Goal: Task Accomplishment & Management: Manage account settings

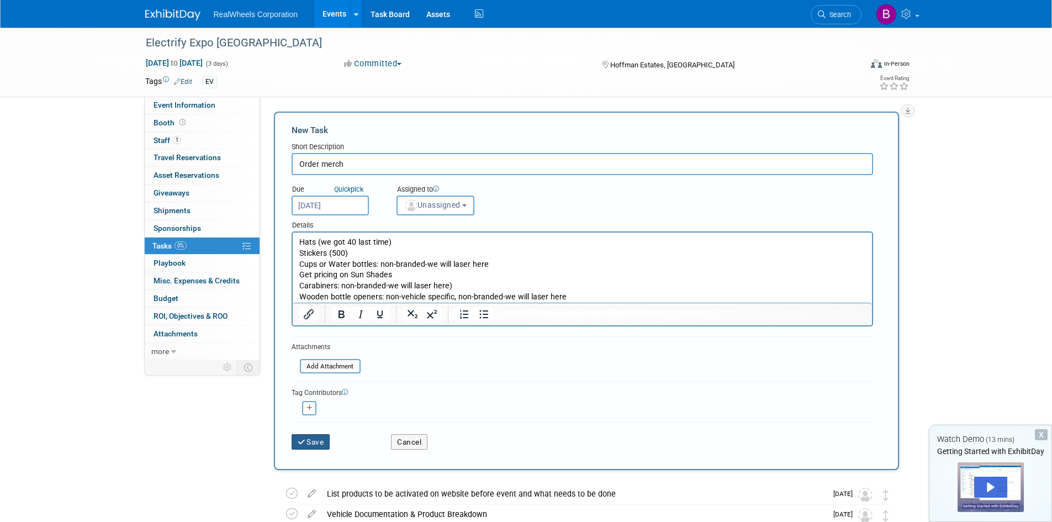
drag, startPoint x: 305, startPoint y: 444, endPoint x: 299, endPoint y: 433, distance: 12.6
click at [305, 444] on icon "submit" at bounding box center [302, 442] width 9 height 8
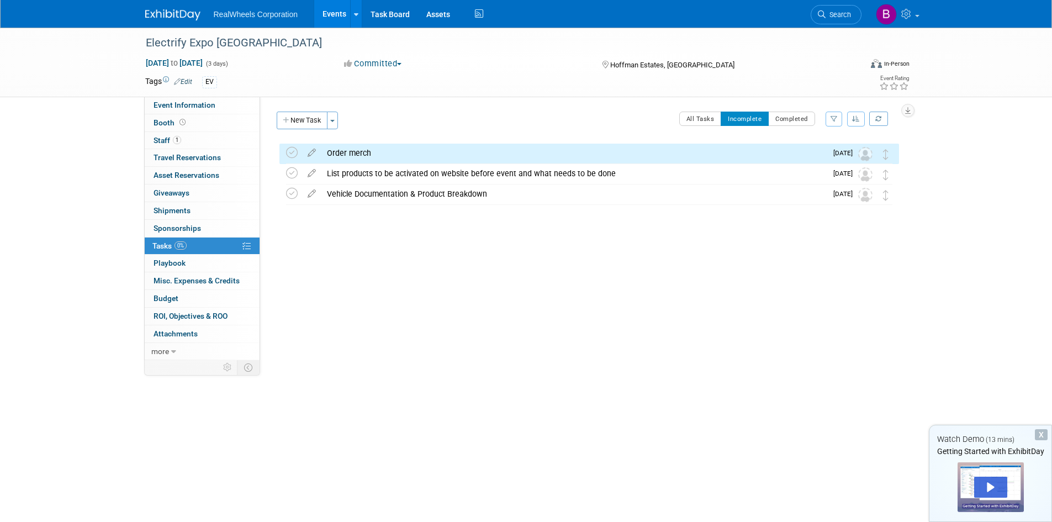
click at [184, 10] on img at bounding box center [172, 14] width 55 height 11
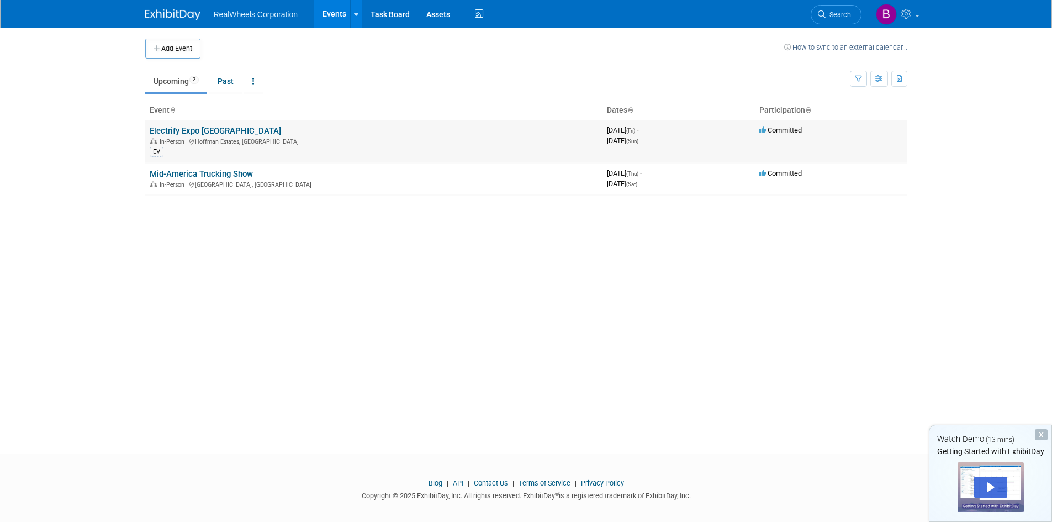
click at [200, 130] on link "Electrify Expo [GEOGRAPHIC_DATA]" at bounding box center [215, 131] width 131 height 10
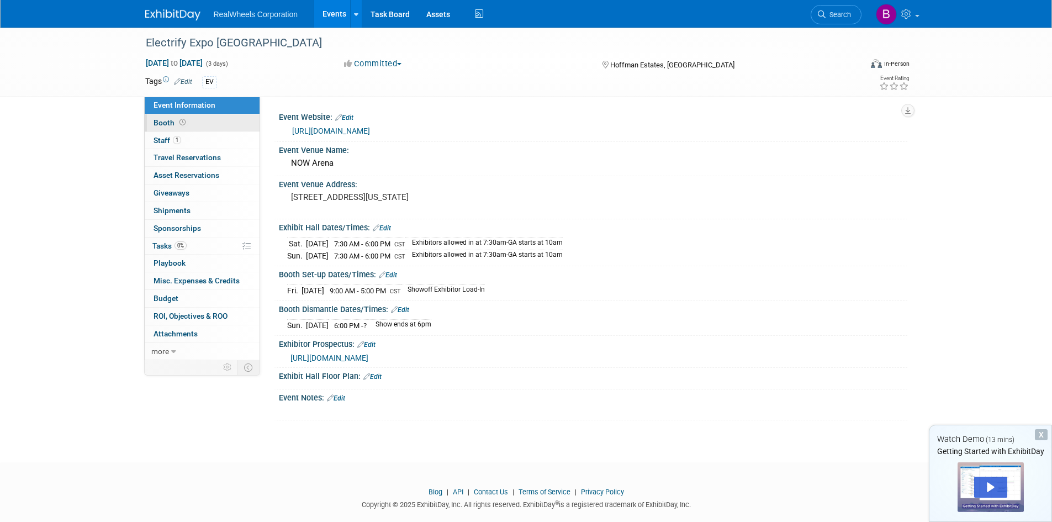
click at [159, 124] on span "Booth" at bounding box center [170, 122] width 34 height 9
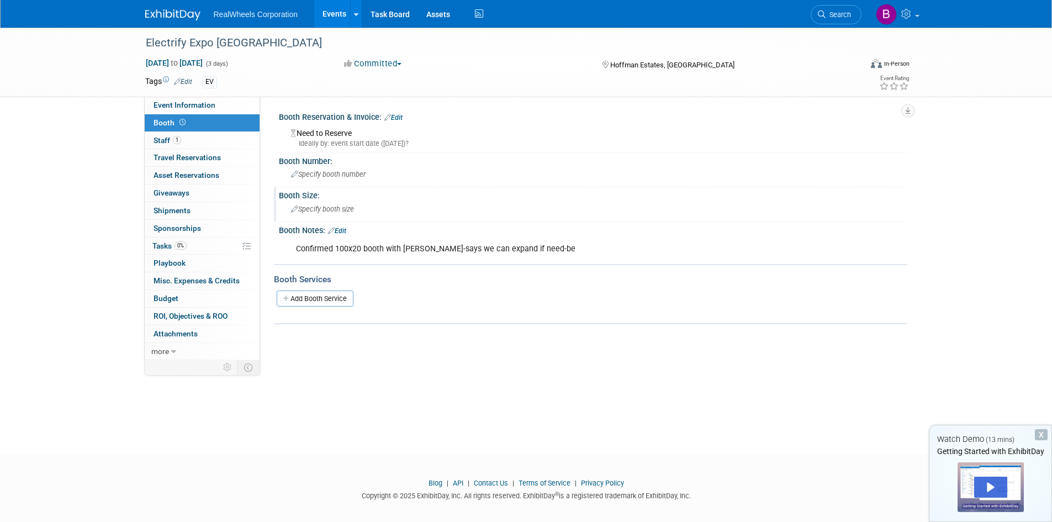
click at [315, 208] on span "Specify booth size" at bounding box center [322, 209] width 63 height 8
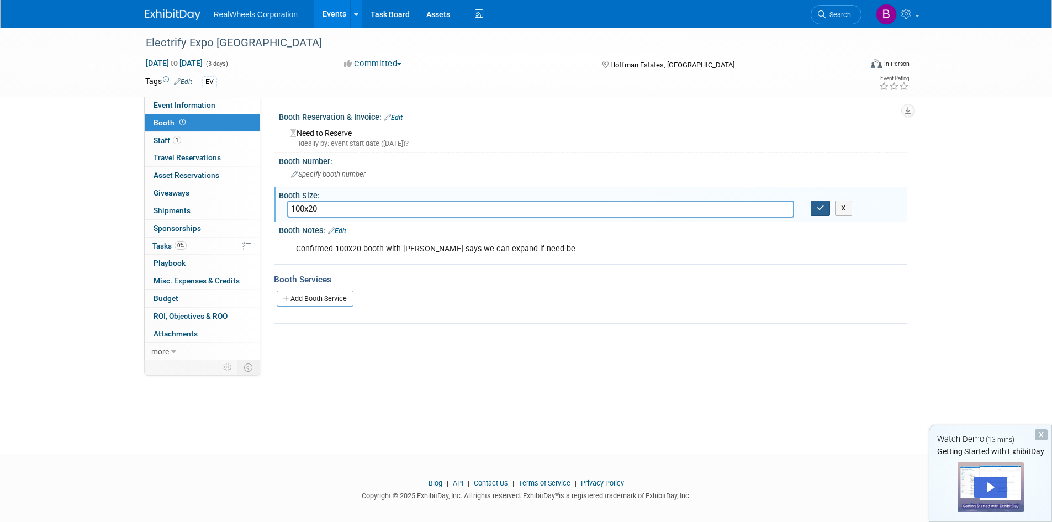
type input "100x20"
click at [819, 208] on icon "button" at bounding box center [820, 207] width 8 height 7
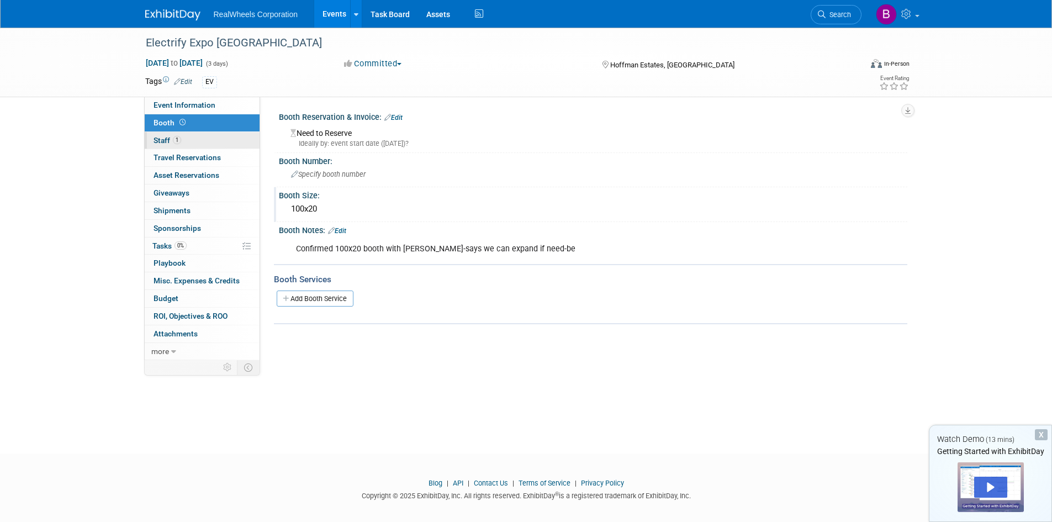
click at [159, 148] on link "1 Staff 1" at bounding box center [202, 140] width 115 height 17
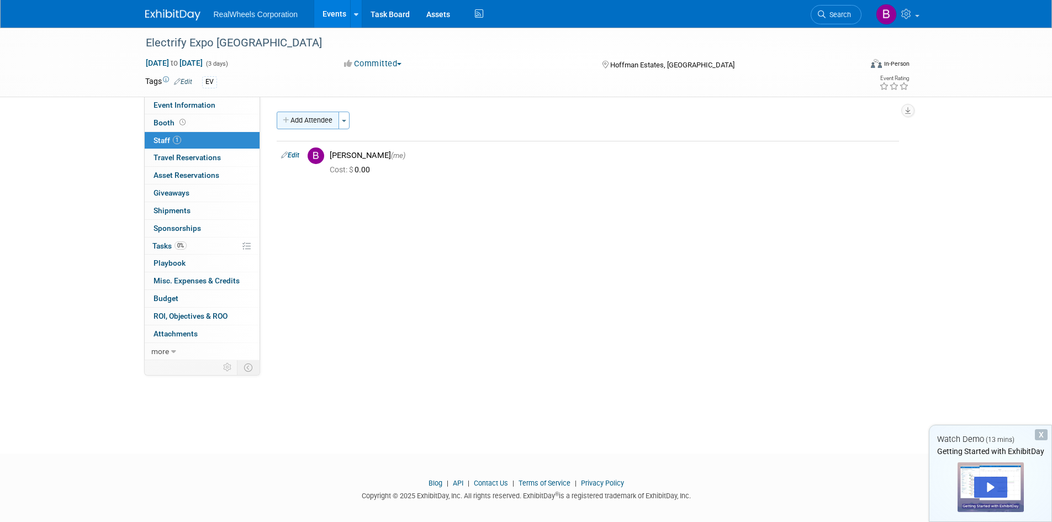
click at [328, 120] on button "Add Attendee" at bounding box center [308, 121] width 62 height 18
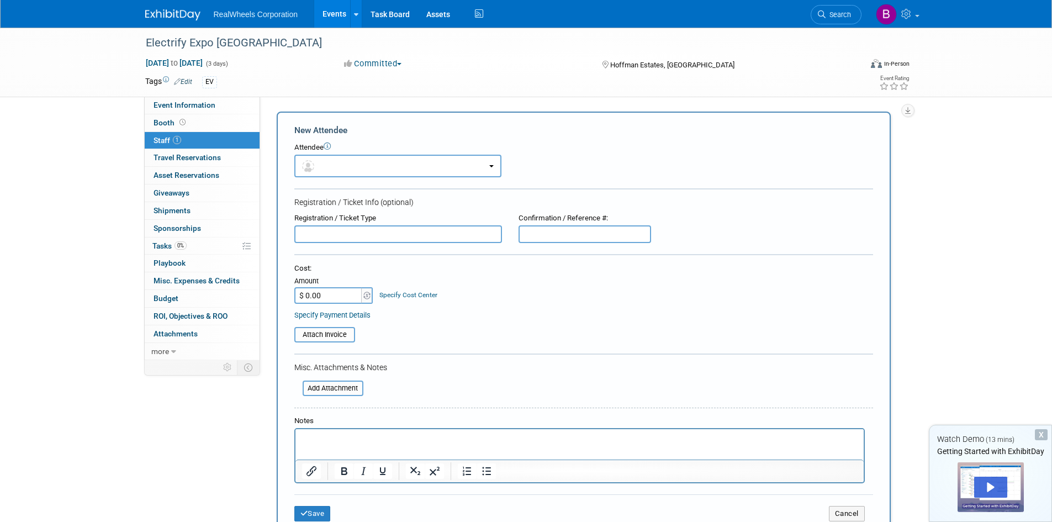
click at [935, 193] on div "Electrify Expo Chicago Sep 12, 2025 to Sep 14, 2025 (3 days) Sep 12, 2025 to Se…" at bounding box center [526, 328] width 1052 height 601
click at [119, 489] on div "Electrify Expo Chicago Sep 12, 2025 to Sep 14, 2025 (3 days) Sep 12, 2025 to Se…" at bounding box center [526, 328] width 1052 height 601
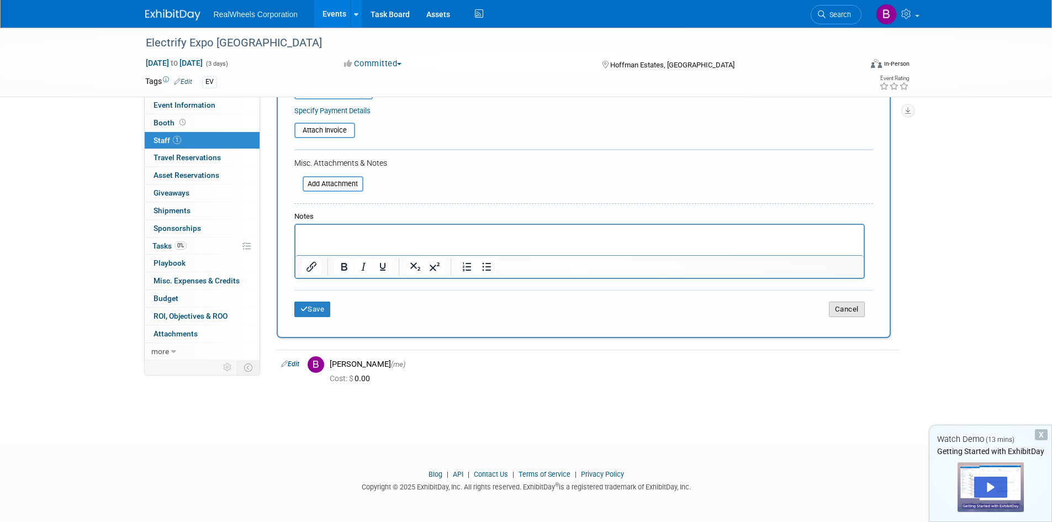
click at [846, 317] on button "Cancel" at bounding box center [847, 308] width 36 height 15
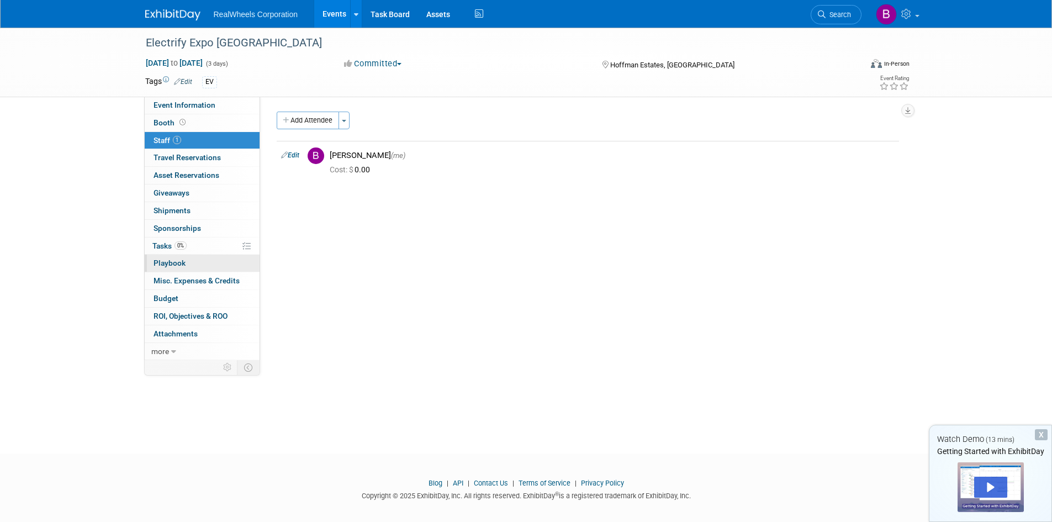
scroll to position [9, 0]
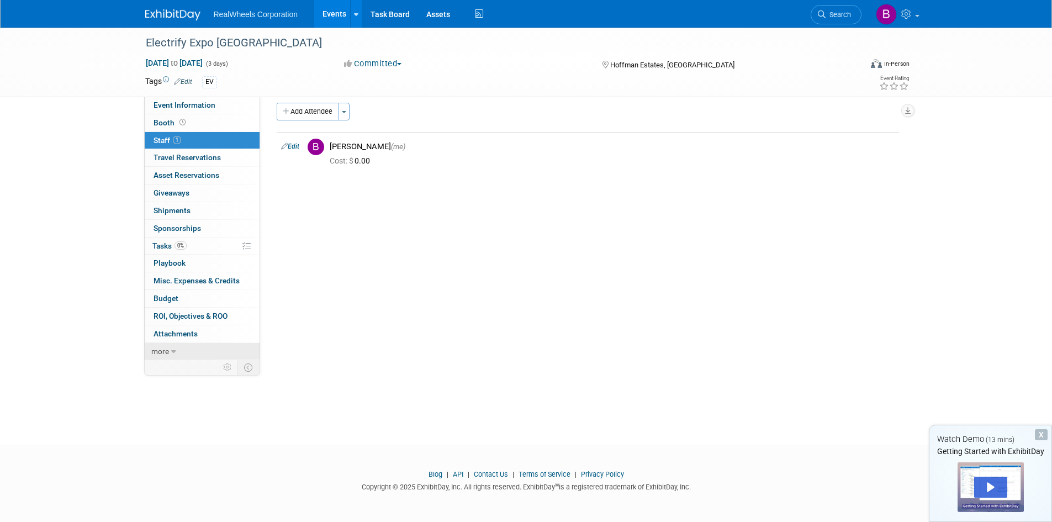
click at [167, 354] on span "more" at bounding box center [160, 351] width 18 height 9
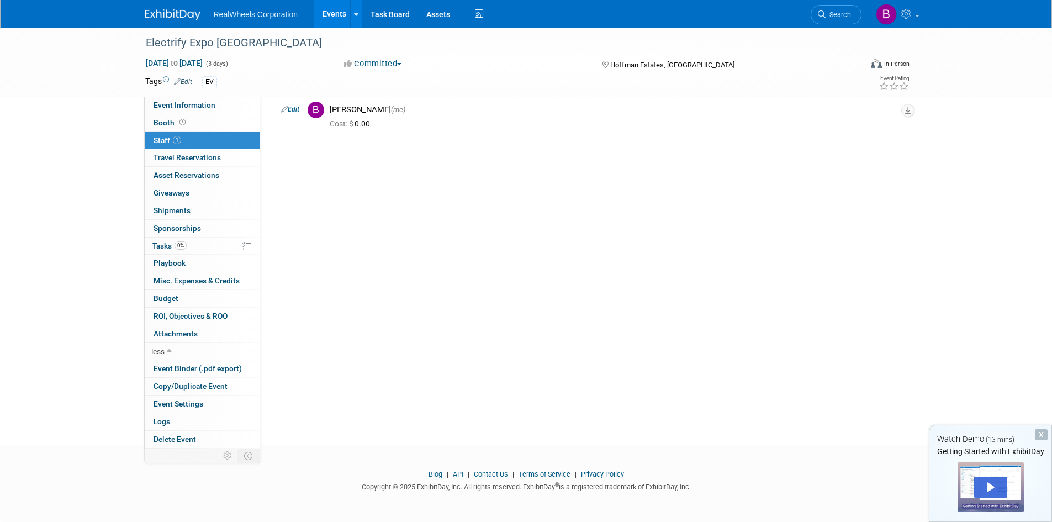
scroll to position [0, 0]
